Goal: Navigation & Orientation: Understand site structure

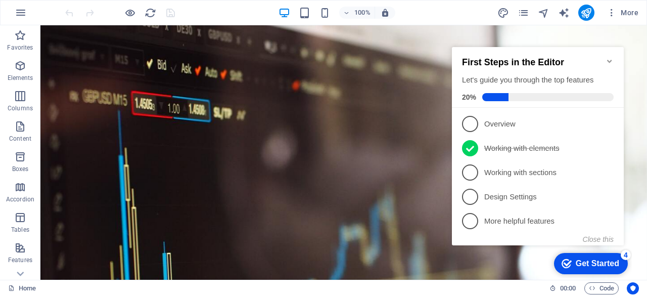
click at [609, 60] on icon "Minimize checklist" at bounding box center [609, 61] width 5 height 3
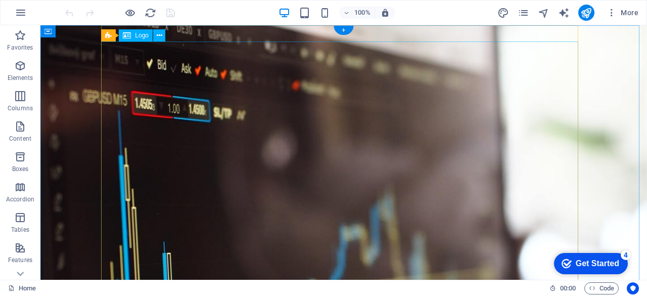
scroll to position [286, 0]
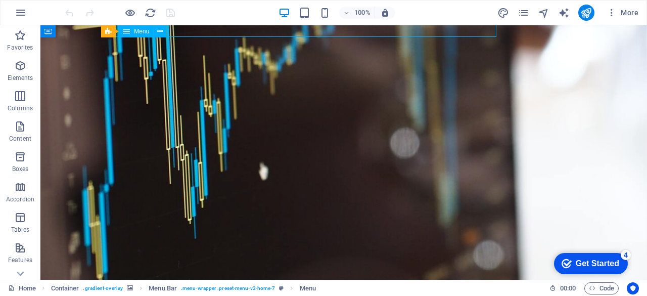
click at [18, 129] on icon "button" at bounding box center [20, 126] width 12 height 12
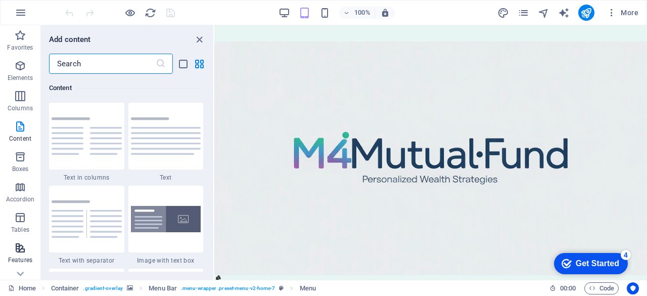
scroll to position [200, 0]
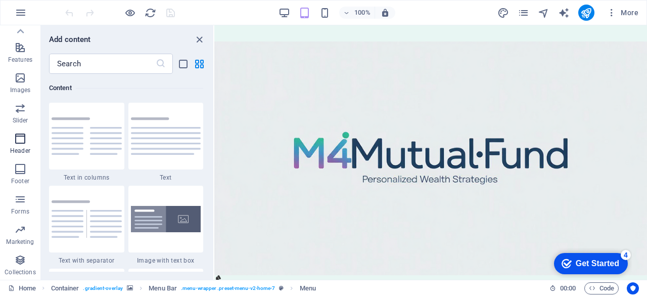
click at [27, 143] on span "Header" at bounding box center [20, 144] width 40 height 24
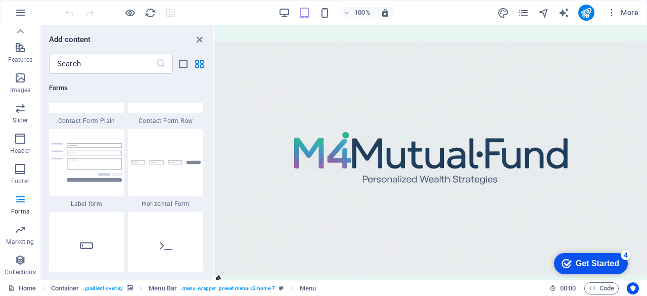
scroll to position [7804, 0]
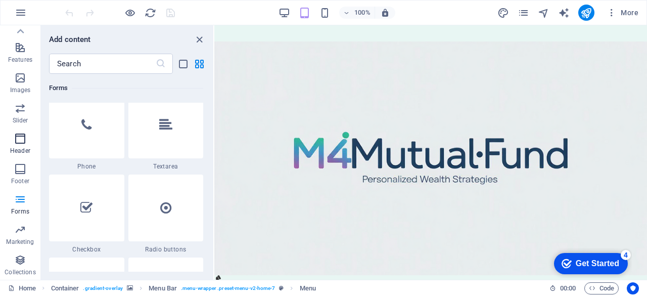
click at [21, 144] on icon "button" at bounding box center [20, 138] width 12 height 12
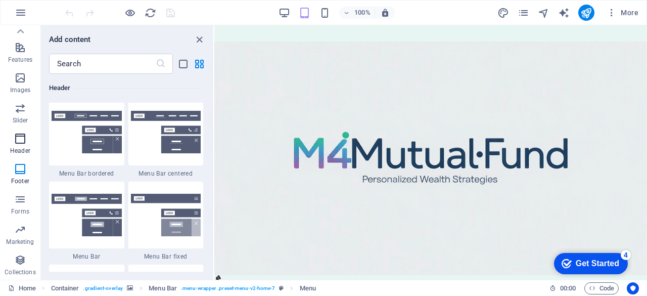
scroll to position [6086, 0]
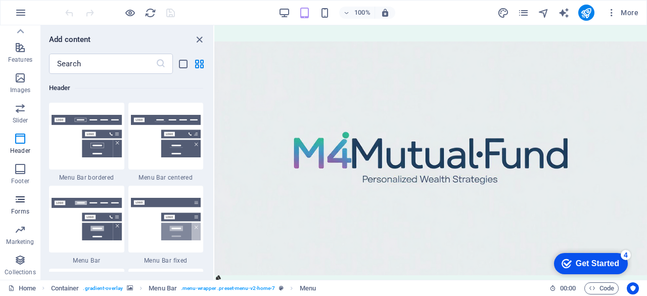
click at [18, 201] on icon "button" at bounding box center [20, 199] width 12 height 12
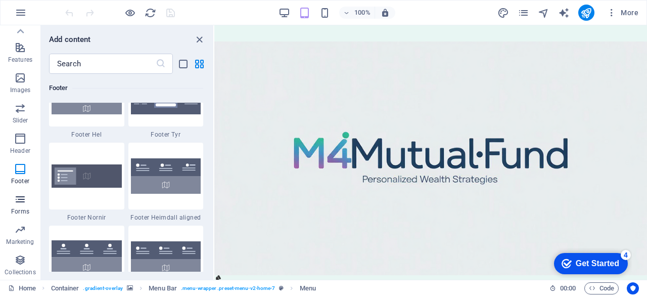
scroll to position [7378, 0]
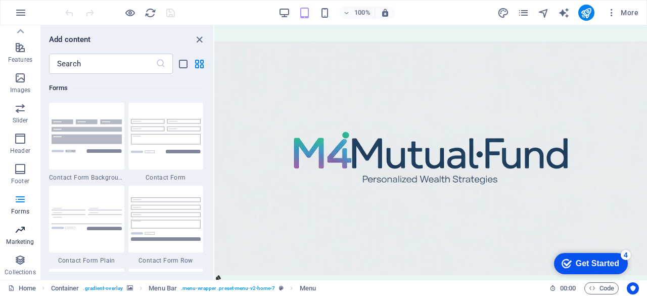
click at [24, 227] on icon "button" at bounding box center [20, 229] width 12 height 12
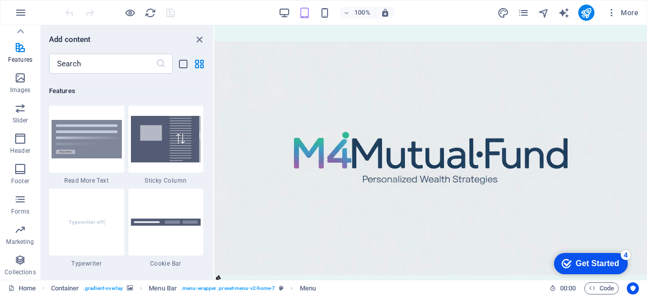
scroll to position [0, 0]
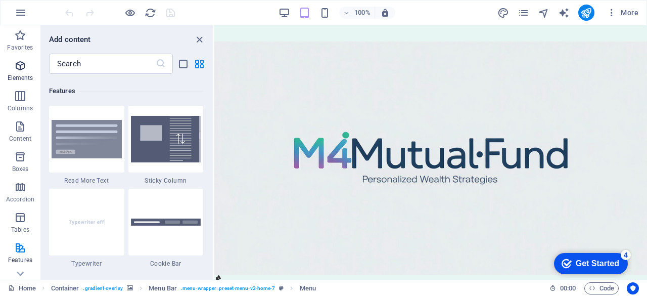
click at [25, 63] on icon "button" at bounding box center [20, 66] width 12 height 12
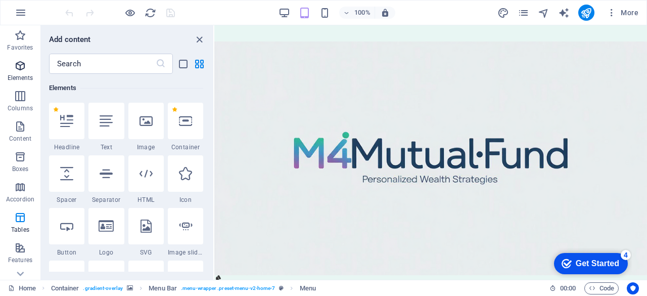
scroll to position [108, 0]
click at [20, 159] on icon "button" at bounding box center [20, 157] width 12 height 12
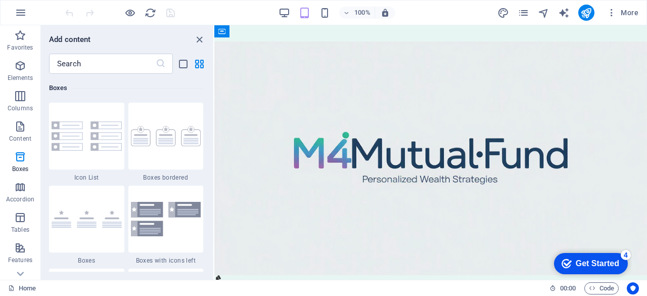
scroll to position [4018, 0]
